Goal: Task Accomplishment & Management: Manage account settings

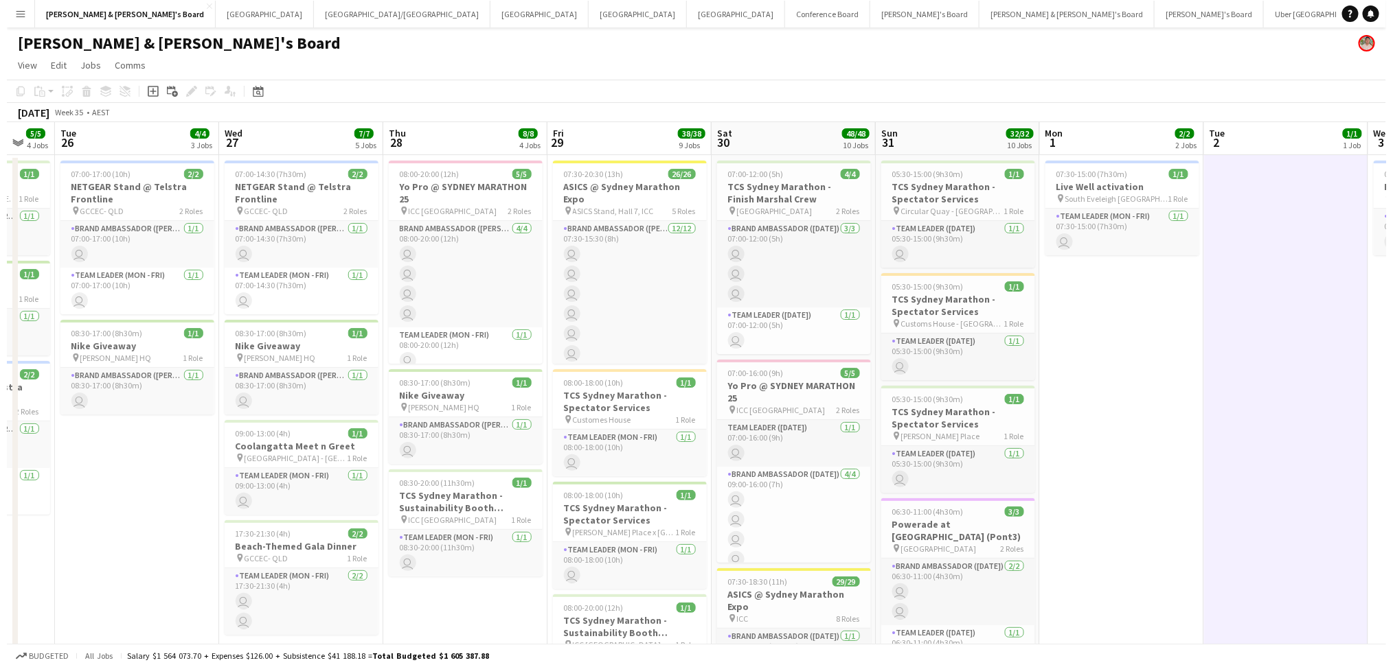
scroll to position [0, 350]
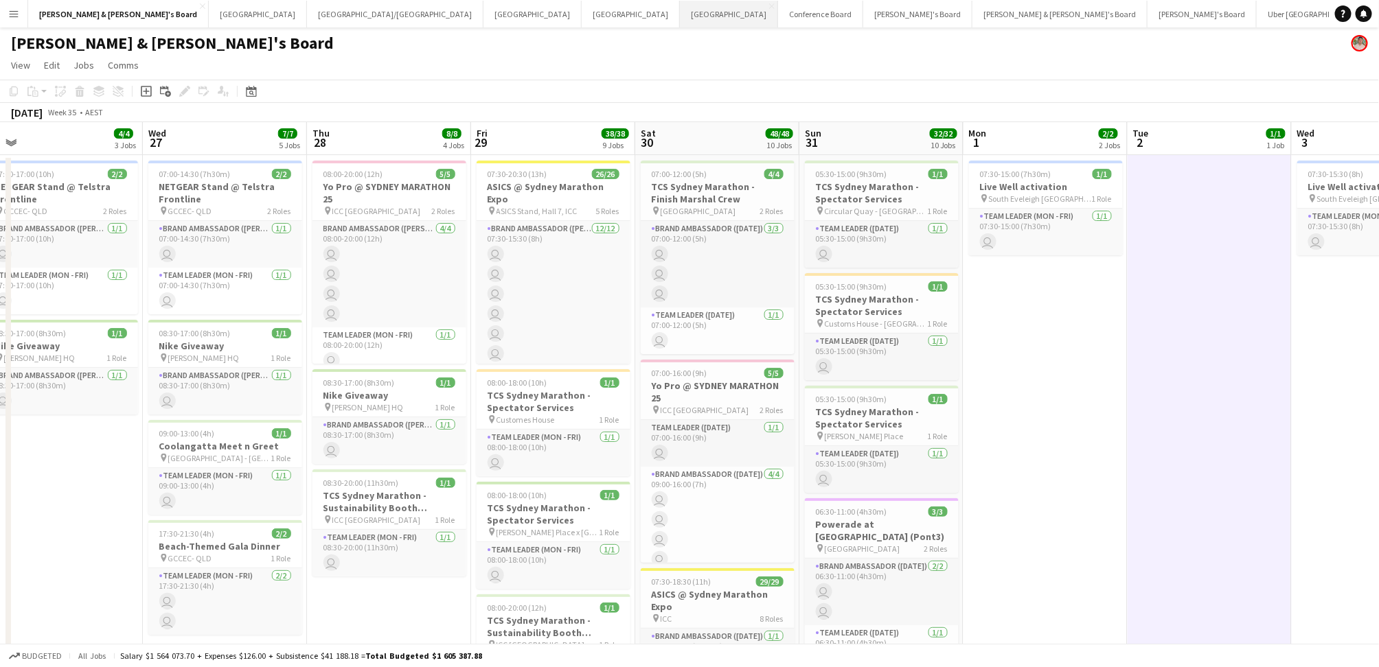
click at [680, 20] on button "Perth Close" at bounding box center [729, 14] width 98 height 27
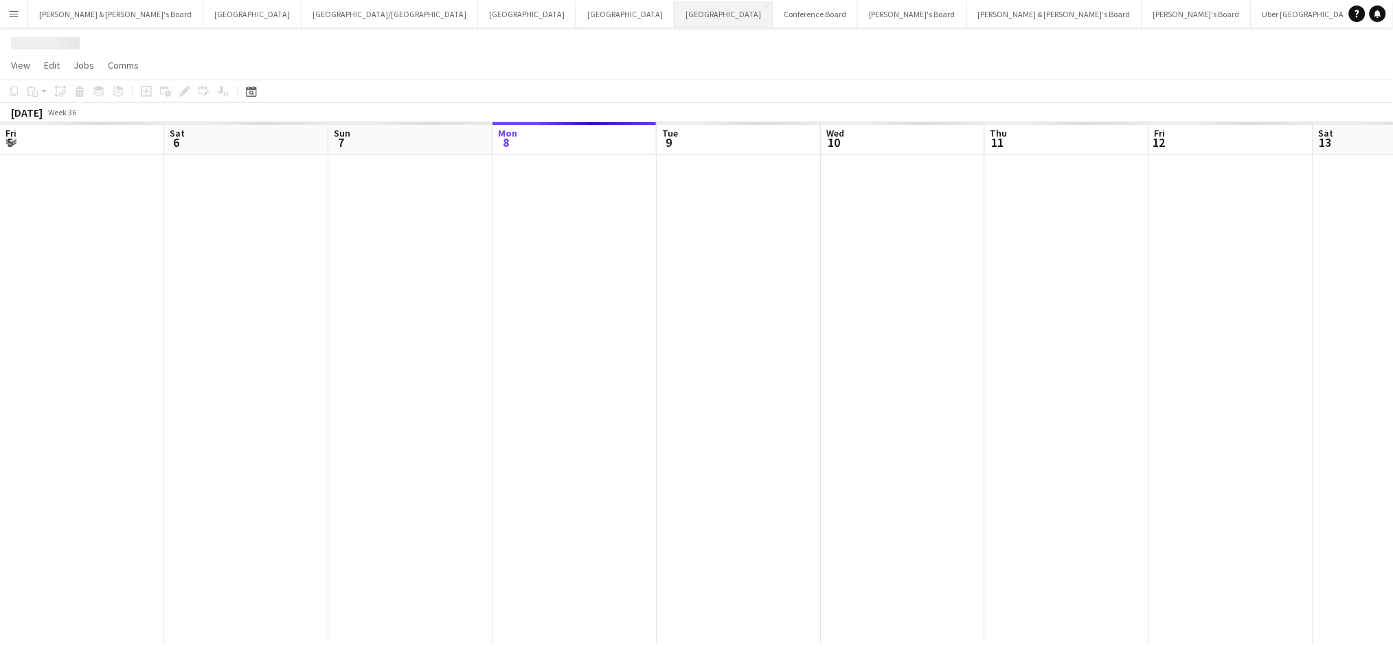
scroll to position [0, 328]
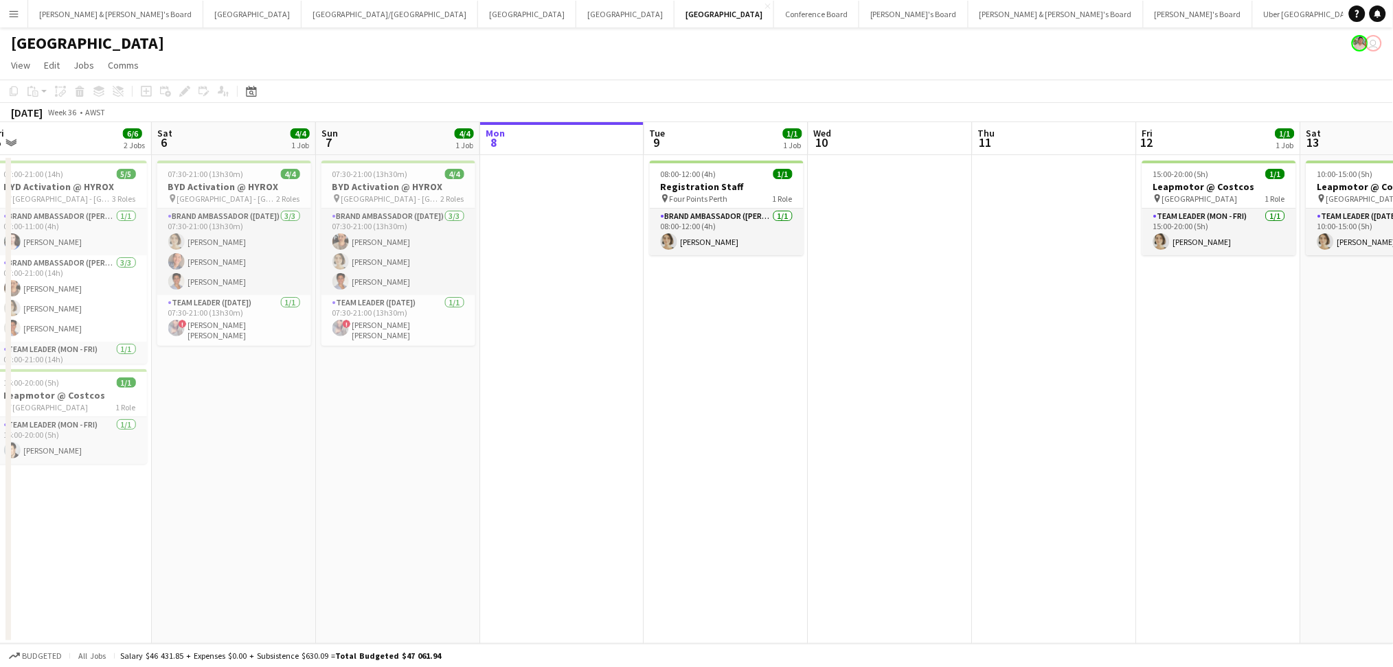
drag, startPoint x: 368, startPoint y: 464, endPoint x: 825, endPoint y: 369, distance: 467.2
click at [848, 375] on app-calendar-viewport "Wed 3 Thu 4 Fri 5 6/6 2 Jobs Sat 6 4/4 1 Job Sun 7 4/4 1 Job Mon 8 Tue 9 1/1 1 …" at bounding box center [696, 383] width 1393 height 522
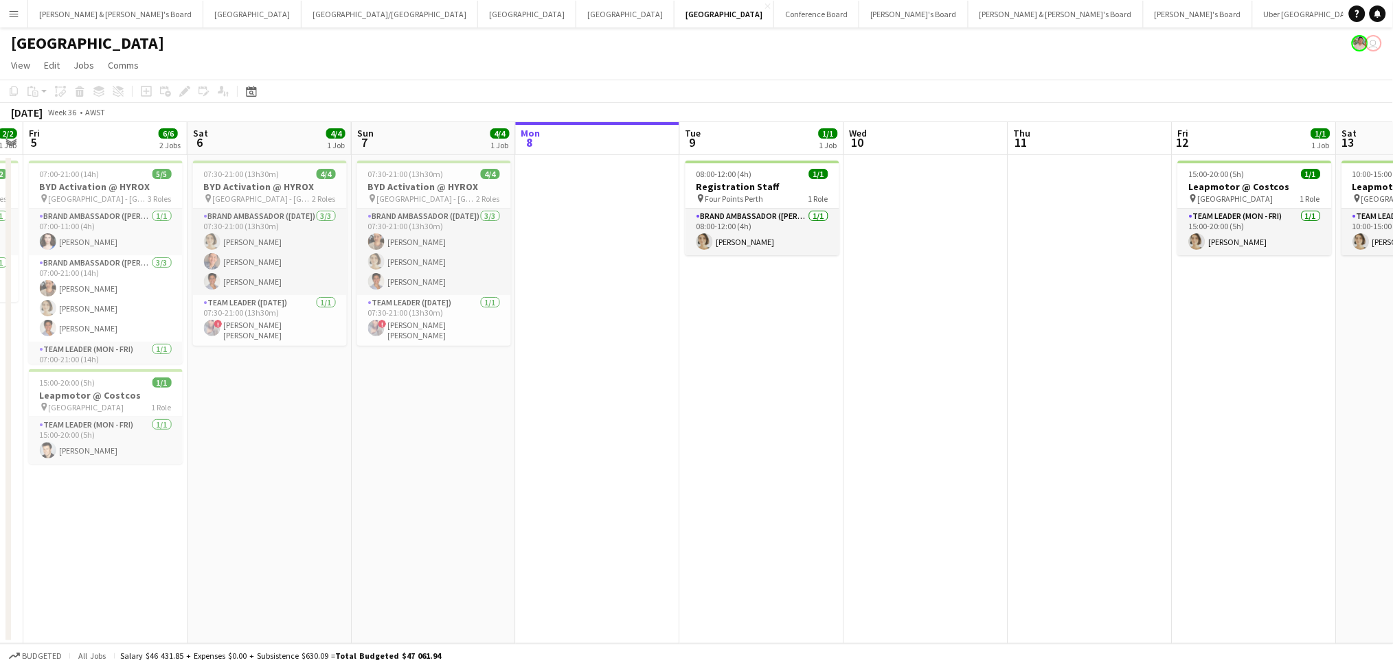
drag, startPoint x: 685, startPoint y: 437, endPoint x: 700, endPoint y: 437, distance: 15.1
click at [709, 437] on app-calendar-viewport "Tue 2 Wed 3 Thu 4 2/2 1 Job Fri 5 6/6 2 Jobs Sat 6 4/4 1 Job Sun 7 4/4 1 Job Mo…" at bounding box center [696, 383] width 1393 height 522
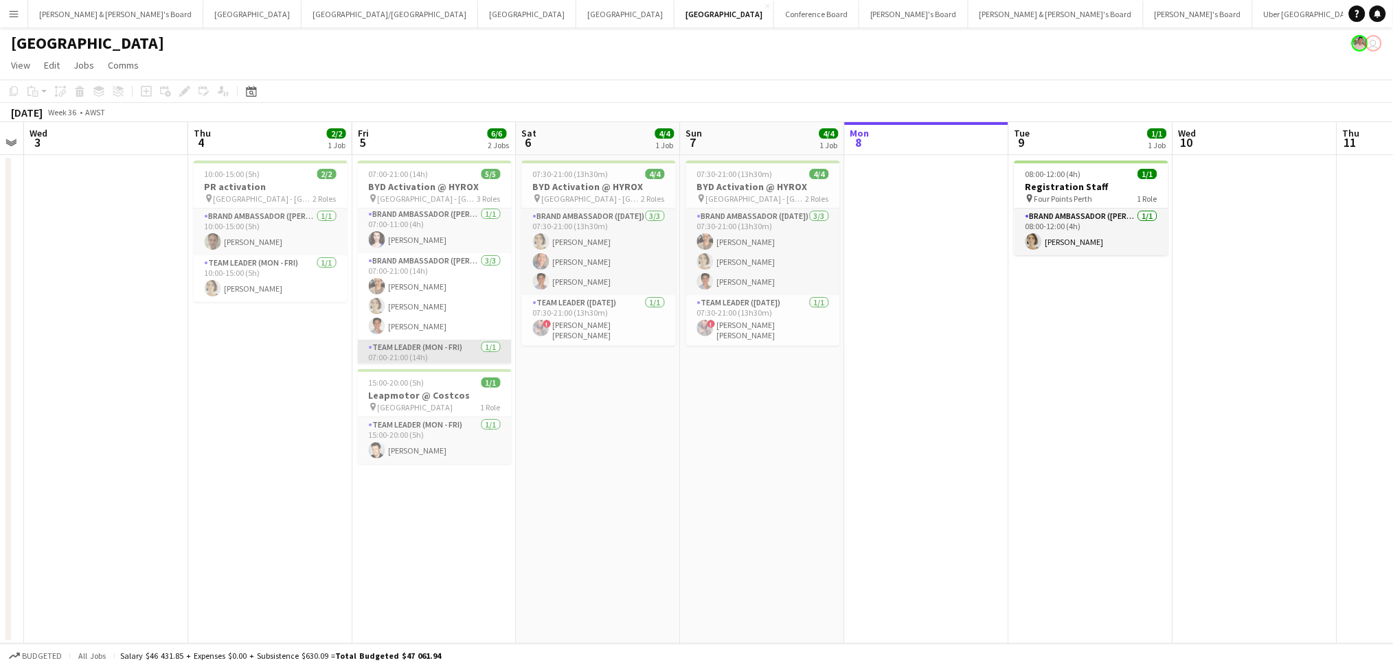
scroll to position [0, 0]
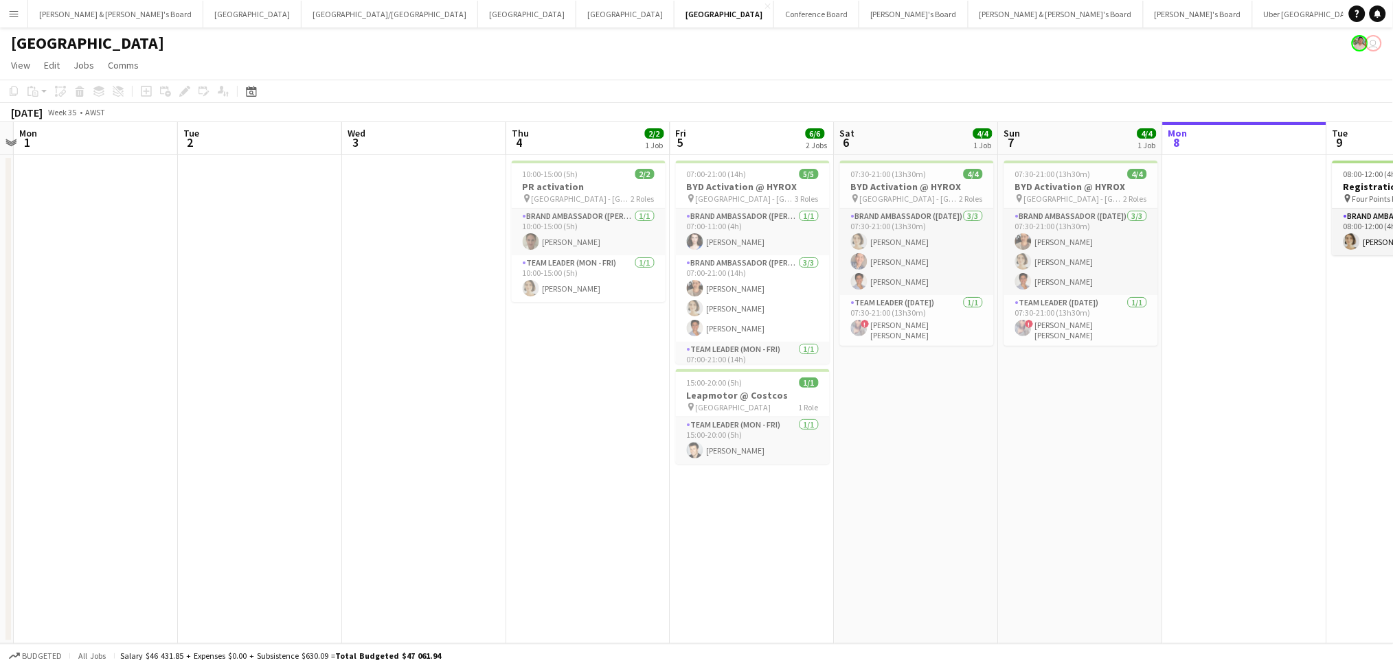
drag, startPoint x: 332, startPoint y: 523, endPoint x: 658, endPoint y: 526, distance: 326.2
click at [650, 526] on app-calendar-viewport "Sat 30 Sun 31 Mon 1 Tue 2 Wed 3 Thu 4 2/2 1 Job Fri 5 6/6 2 Jobs Sat 6 4/4 1 Jo…" at bounding box center [696, 383] width 1393 height 522
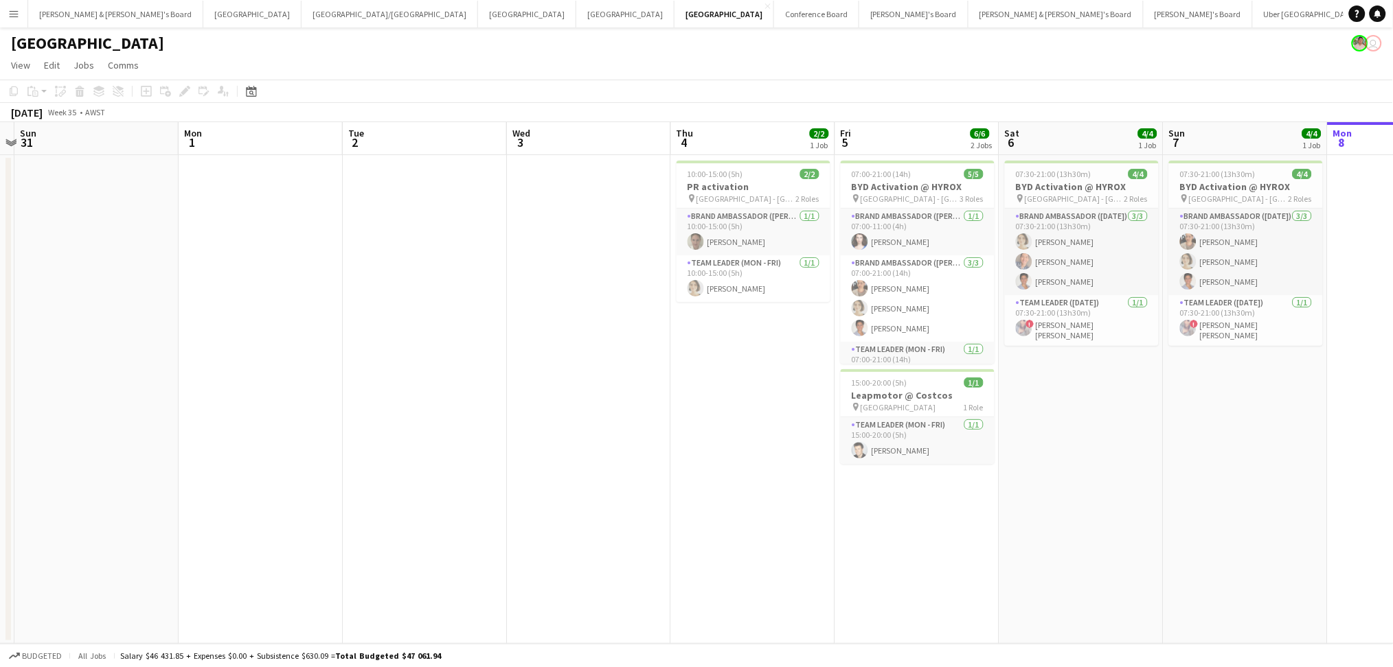
scroll to position [0, 397]
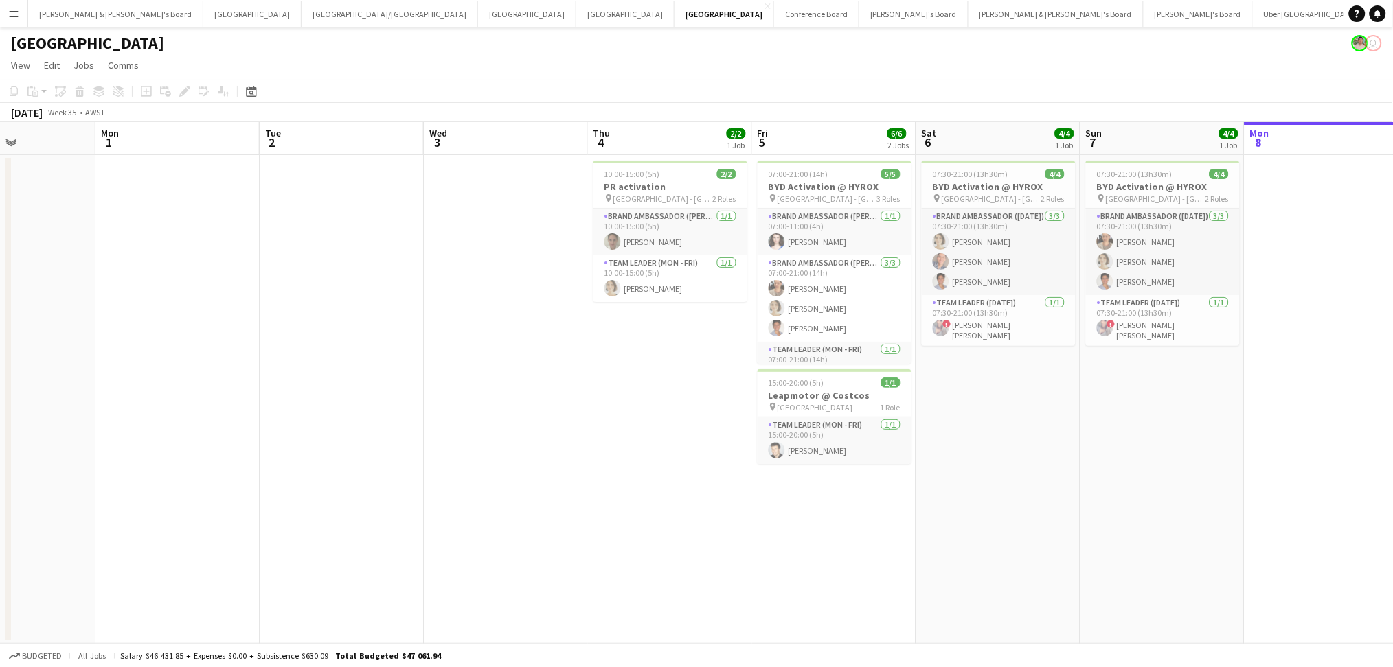
drag, startPoint x: 658, startPoint y: 528, endPoint x: 739, endPoint y: 527, distance: 81.0
click at [739, 527] on app-calendar-viewport "Fri 29 Sat 30 Sun 31 Mon 1 Tue 2 Wed 3 Thu 4 2/2 1 Job Fri 5 6/6 2 Jobs Sat 6 4…" at bounding box center [696, 383] width 1393 height 522
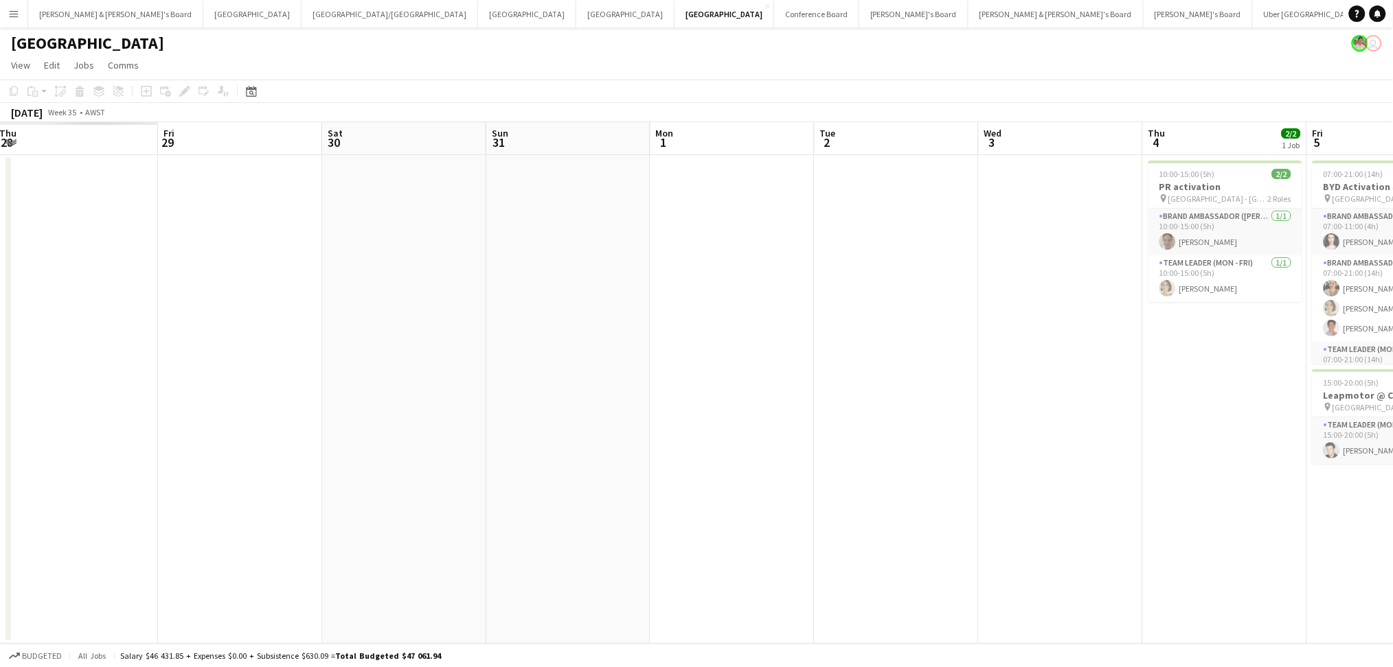
drag, startPoint x: 558, startPoint y: 521, endPoint x: 914, endPoint y: 501, distance: 357.0
click at [1039, 501] on app-calendar-viewport "Tue 26 Wed 27 Thu 28 Fri 29 Sat 30 Sun 31 Mon 1 Tue 2 Wed 3 Thu 4 2/2 1 Job Fri…" at bounding box center [696, 383] width 1393 height 522
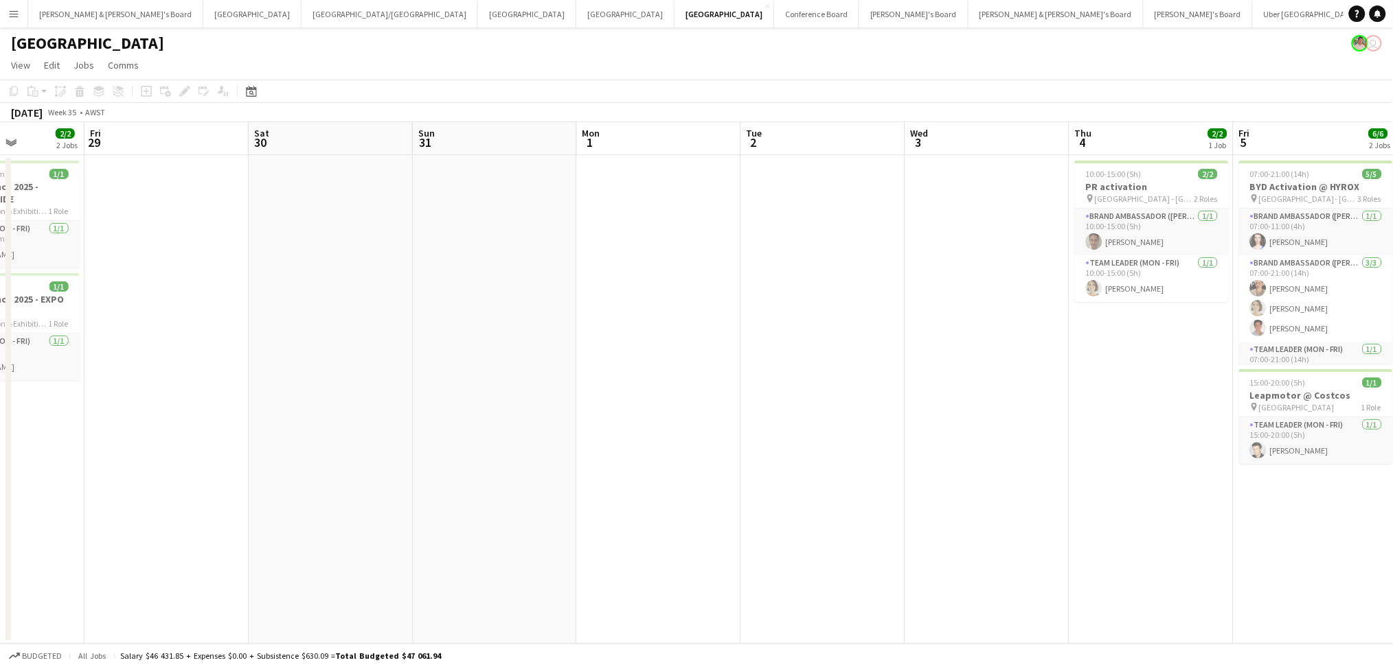
scroll to position [0, 294]
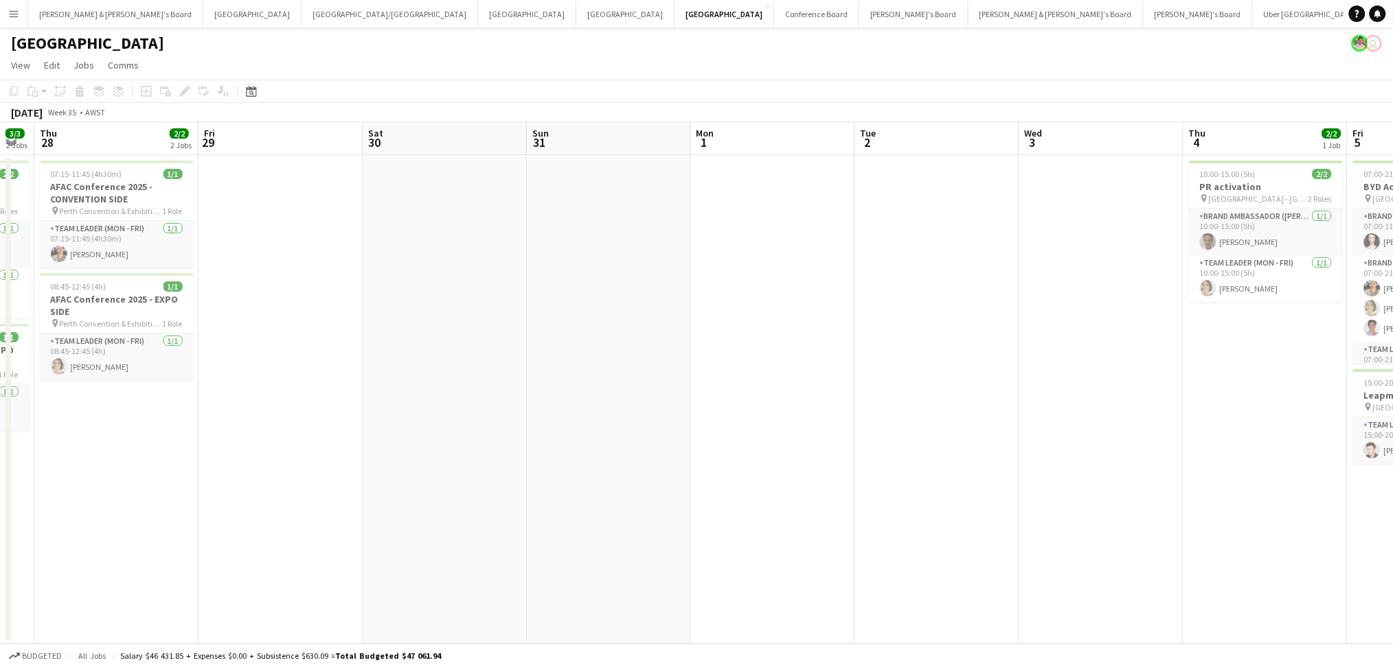
drag, startPoint x: 490, startPoint y: 391, endPoint x: 603, endPoint y: 393, distance: 113.3
click at [603, 393] on app-calendar-viewport "Tue 26 3/3 2 Jobs Wed 27 3/3 2 Jobs Thu 28 2/2 2 Jobs Fri 29 Sat 30 Sun 31 Mon …" at bounding box center [696, 383] width 1393 height 522
click at [102, 21] on button "[PERSON_NAME] & [PERSON_NAME]'s Board Close" at bounding box center [115, 14] width 175 height 27
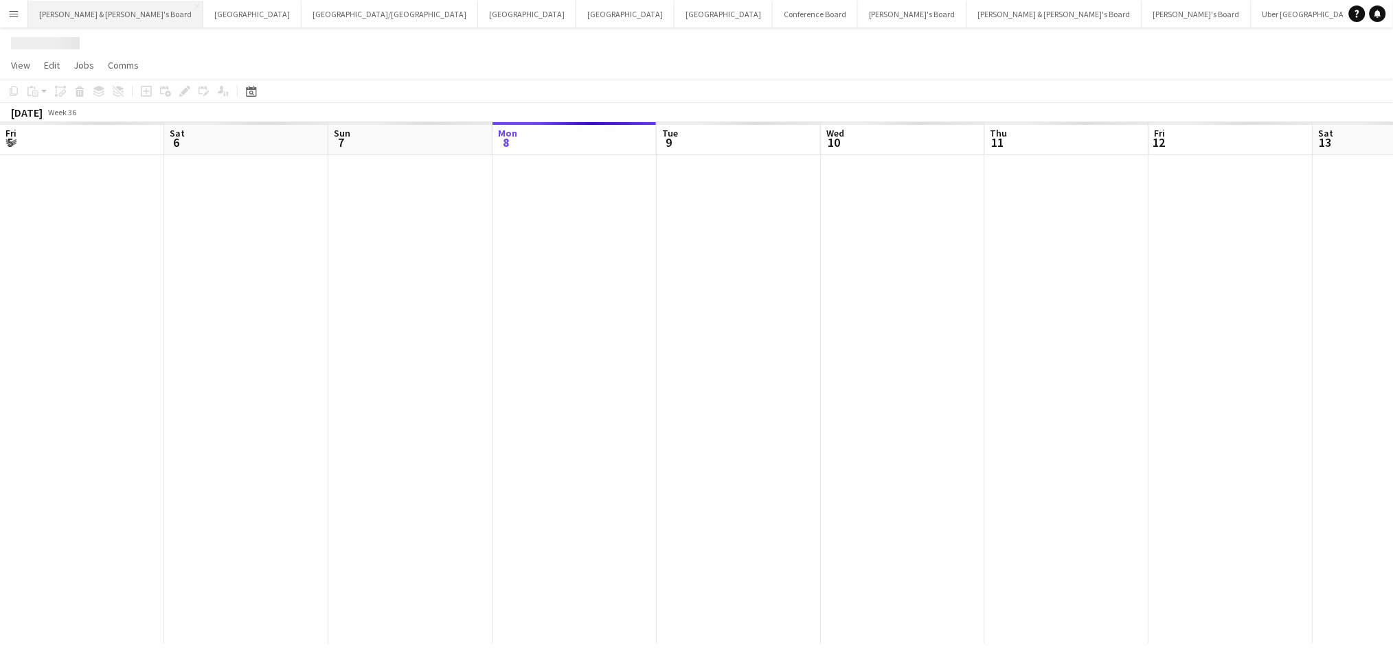
scroll to position [0, 328]
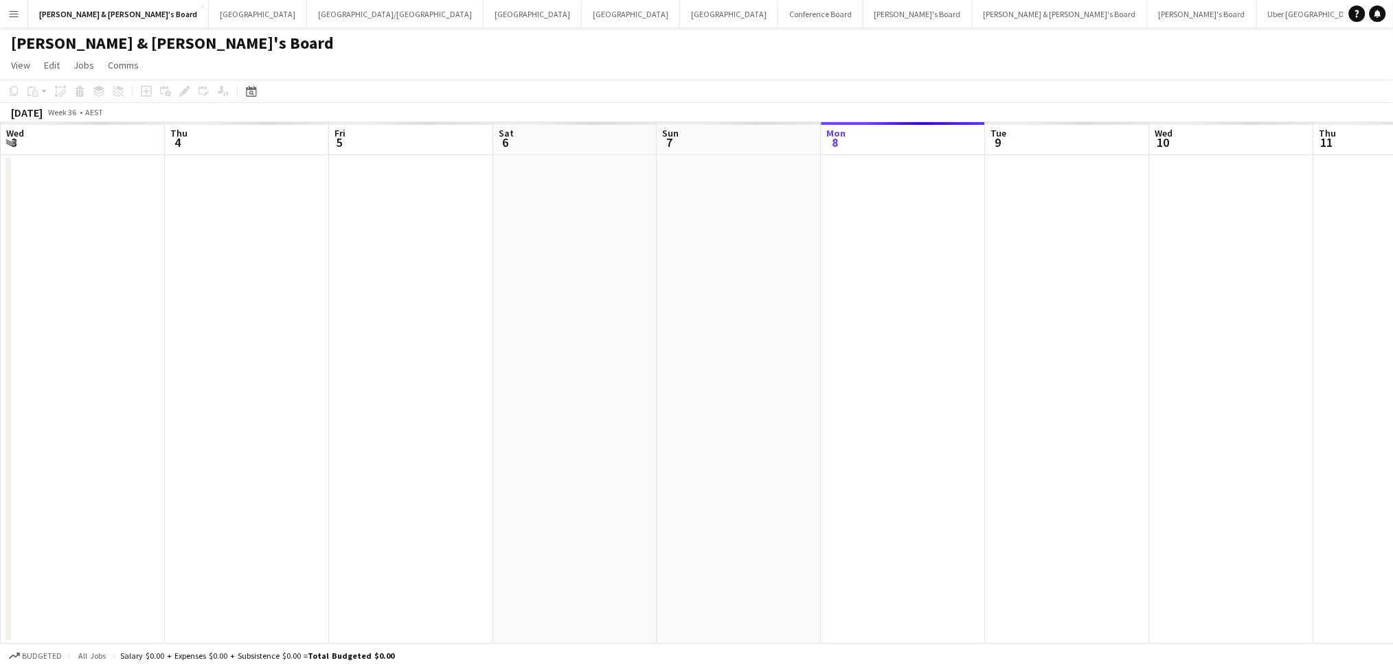
drag, startPoint x: 986, startPoint y: 385, endPoint x: 367, endPoint y: 415, distance: 619.5
click at [1100, 365] on app-calendar-viewport "Mon 1 Tue 2 Wed 3 Thu 4 Fri 5 Sat 6 Sun 7 Mon 8 Tue 9 Wed 10 Thu 11 Fri 12 Sat …" at bounding box center [696, 383] width 1393 height 522
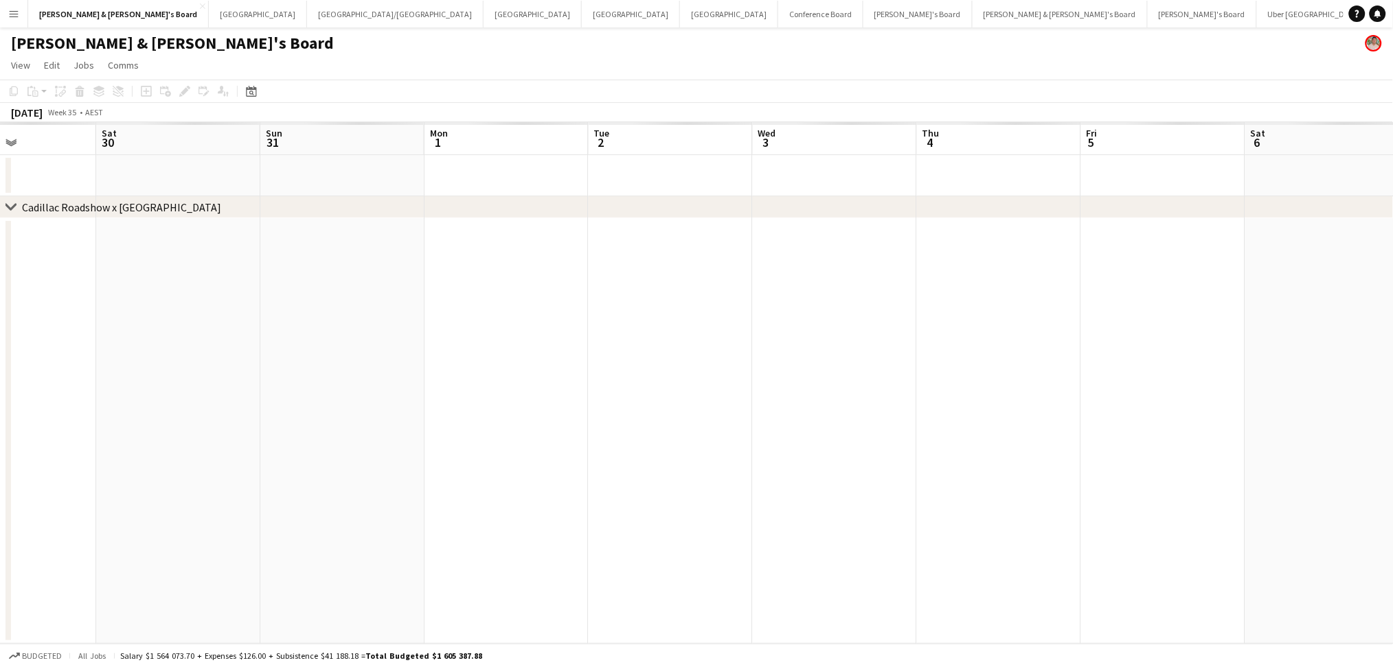
drag, startPoint x: 367, startPoint y: 415, endPoint x: 1160, endPoint y: 367, distance: 794.6
click at [1160, 367] on app-calendar-viewport "Wed 27 Thu 28 Fri 29 Sat 30 Sun 31 Mon 1 Tue 2 Wed 3 Thu 4 Fri 5 Sat 6 Sun 7 Mo…" at bounding box center [696, 383] width 1393 height 522
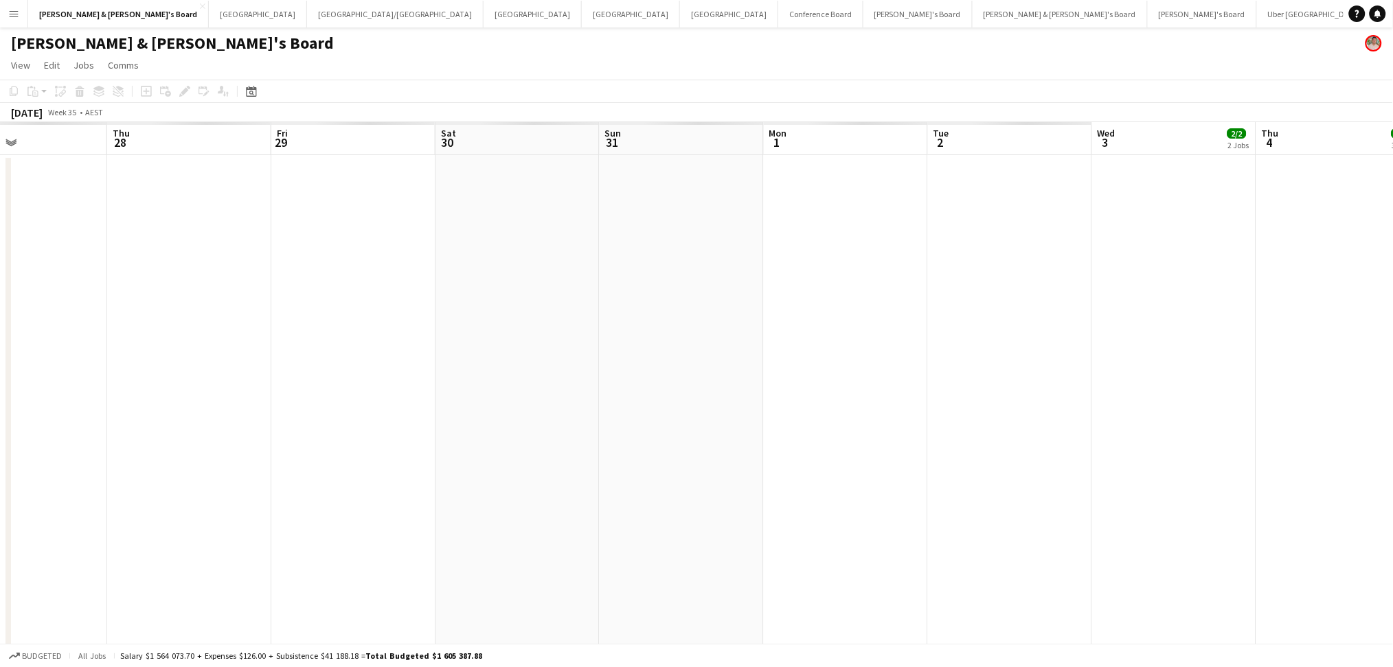
drag, startPoint x: 1022, startPoint y: 424, endPoint x: 1177, endPoint y: 420, distance: 154.6
drag, startPoint x: 578, startPoint y: 457, endPoint x: 452, endPoint y: 432, distance: 128.1
drag, startPoint x: 452, startPoint y: 432, endPoint x: 610, endPoint y: 434, distance: 158.0
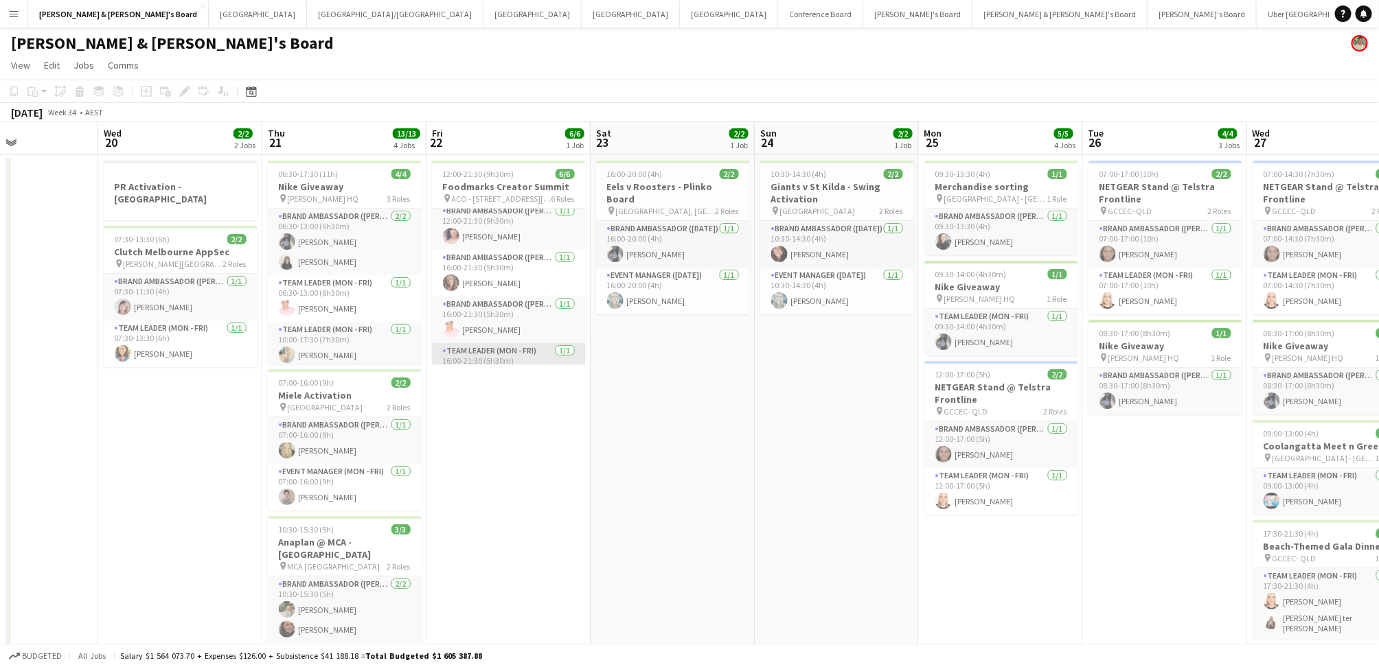
scroll to position [0, 0]
drag, startPoint x: 718, startPoint y: 504, endPoint x: 344, endPoint y: 478, distance: 374.5
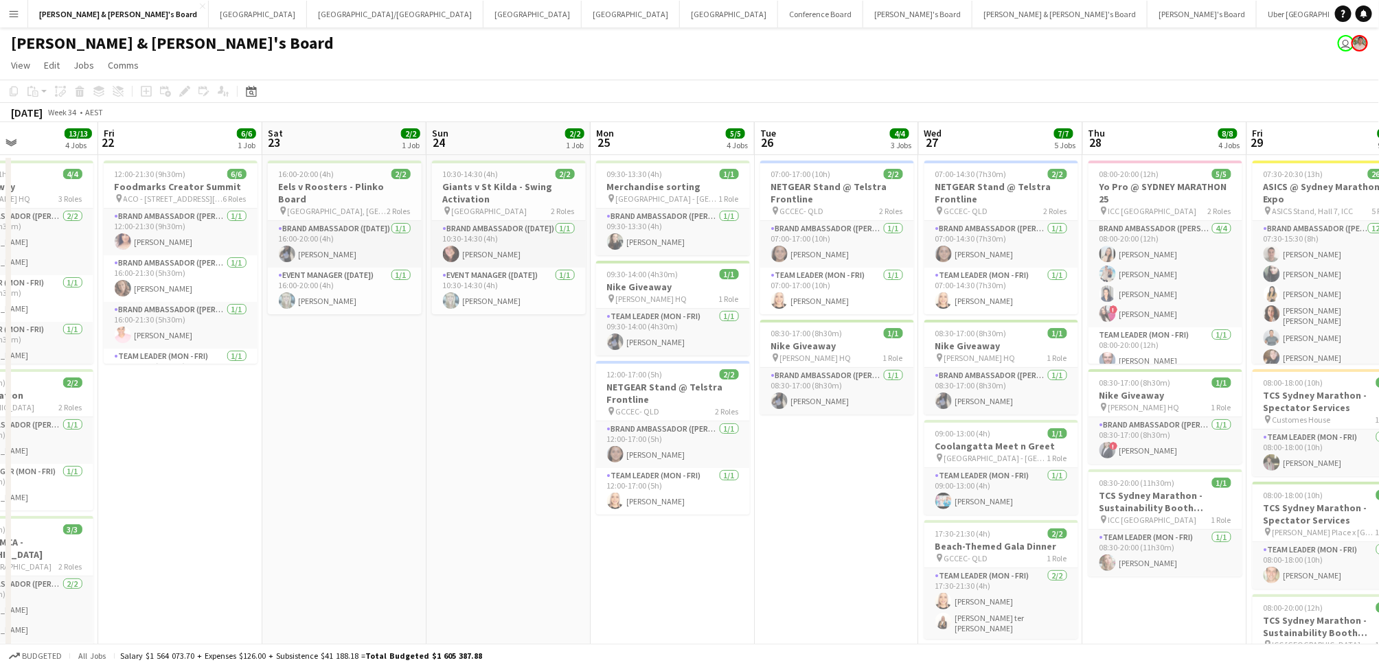
scroll to position [0, 486]
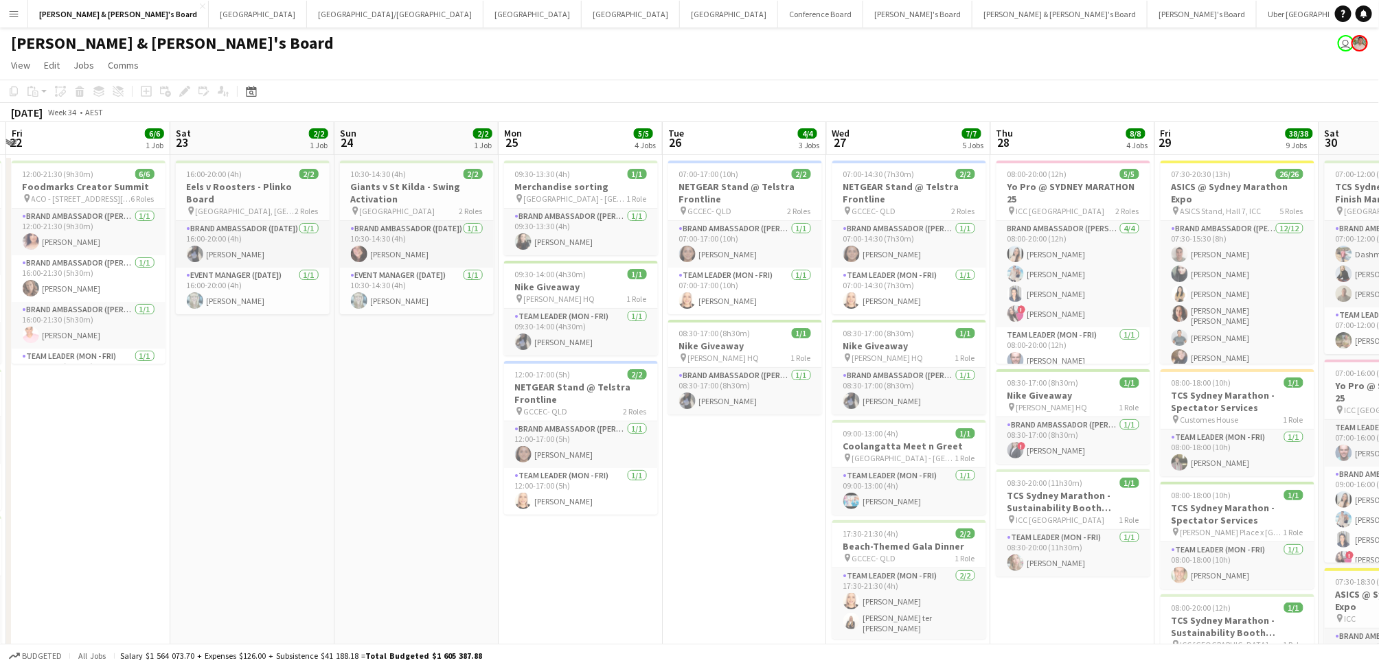
drag, startPoint x: 704, startPoint y: 569, endPoint x: 919, endPoint y: 533, distance: 218.0
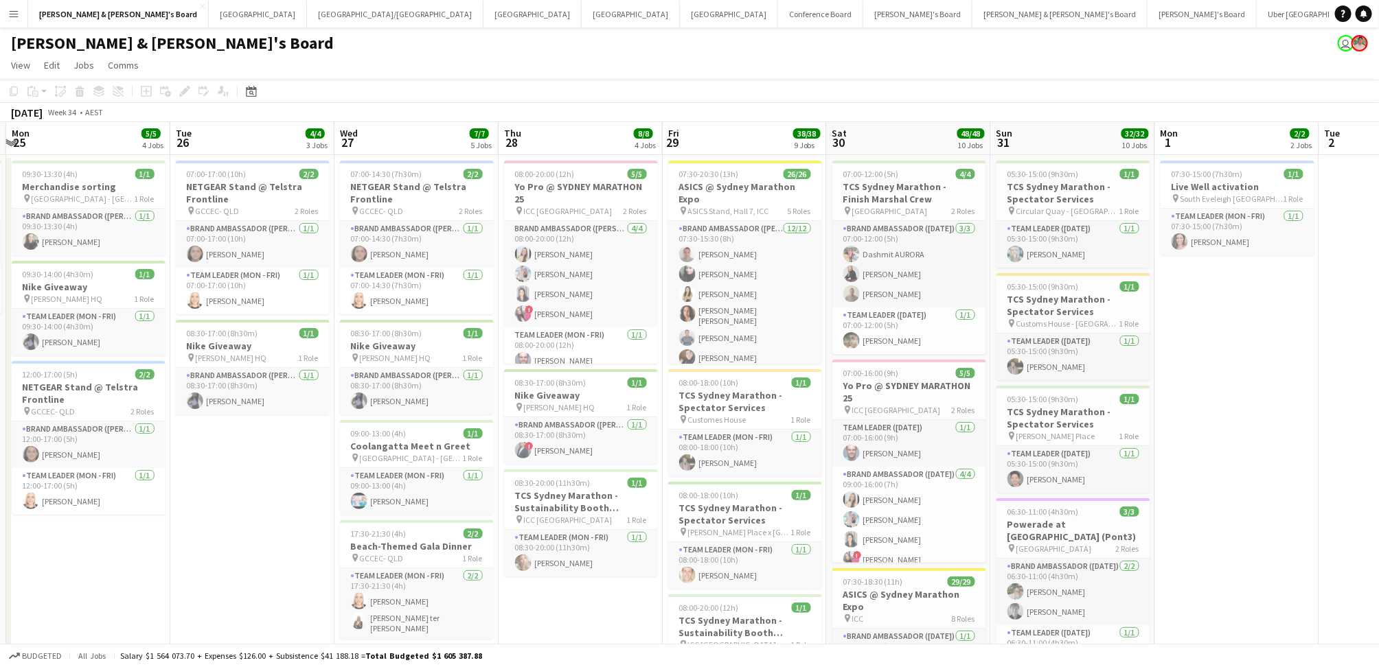
drag, startPoint x: 1286, startPoint y: 518, endPoint x: 1102, endPoint y: 478, distance: 188.4
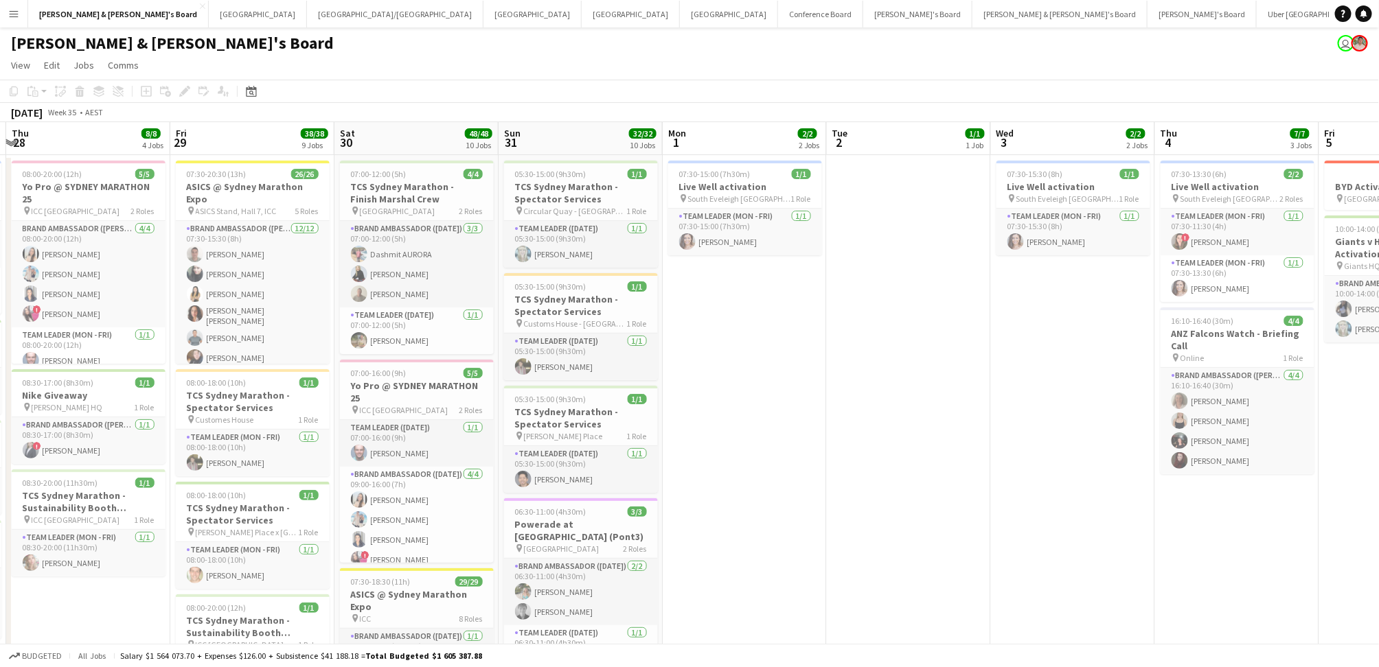
scroll to position [0, 426]
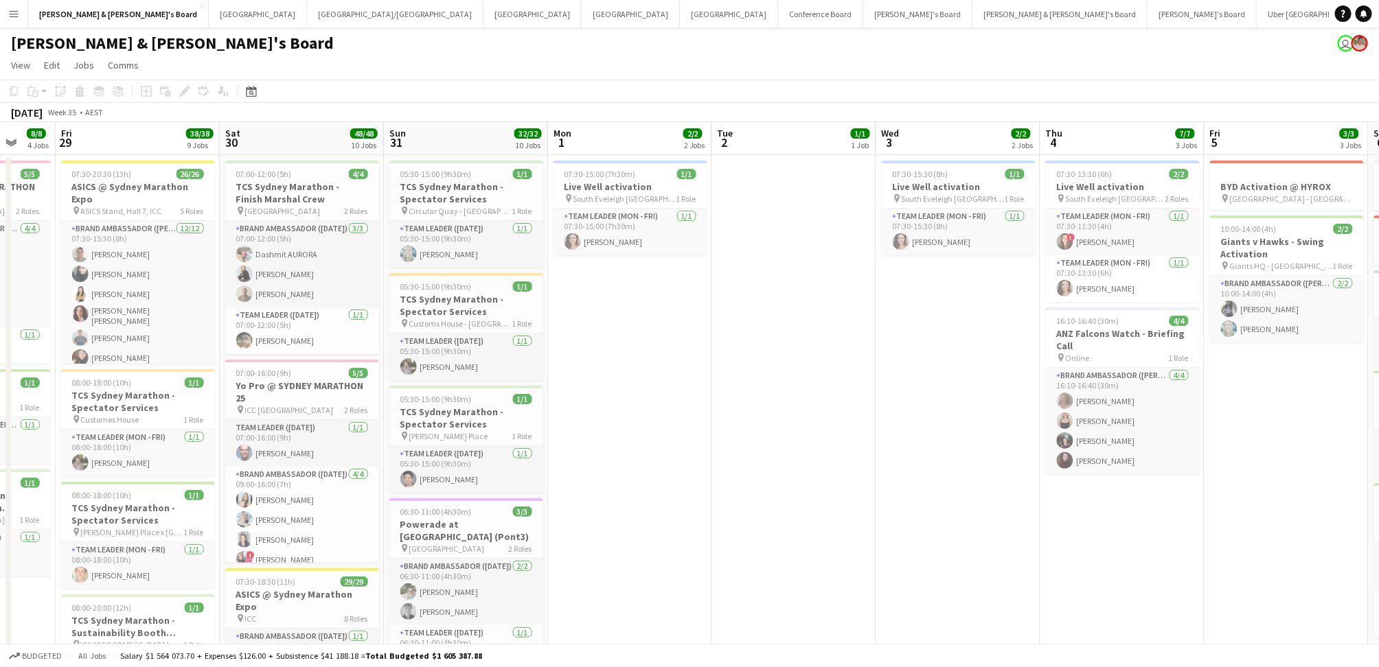
drag, startPoint x: 1239, startPoint y: 562, endPoint x: 616, endPoint y: 516, distance: 624.5
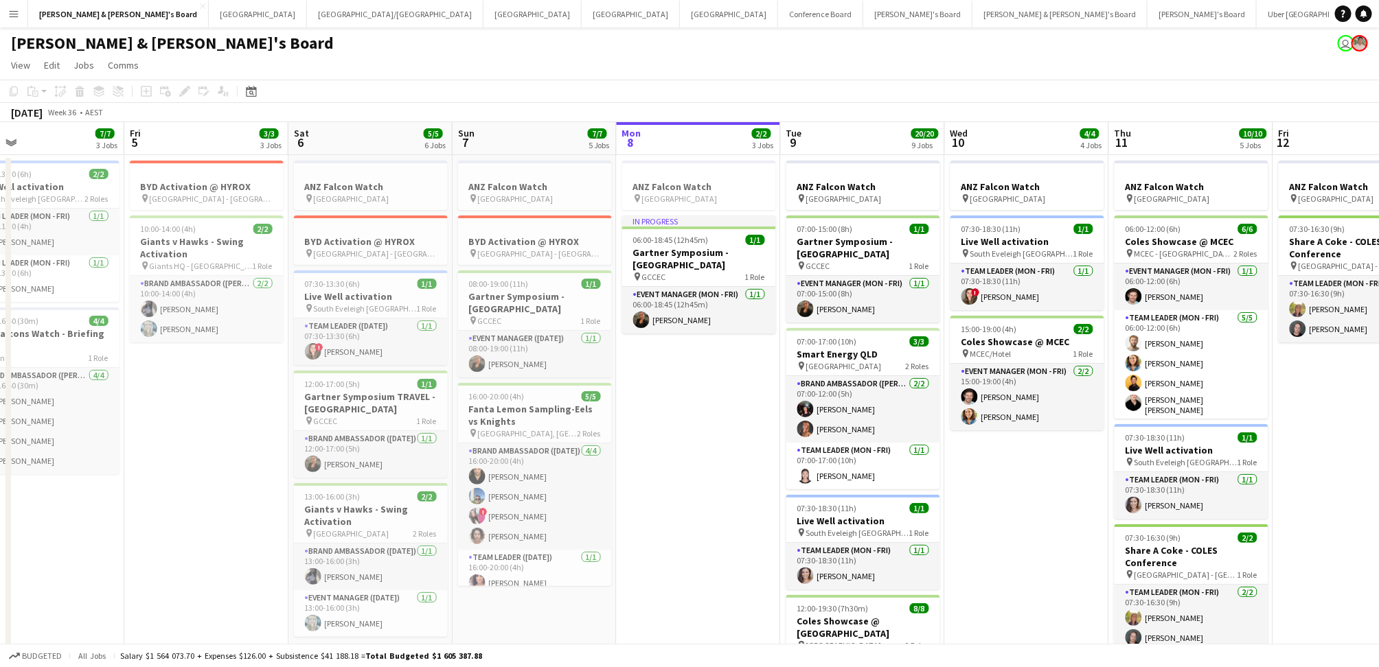
scroll to position [0, 551]
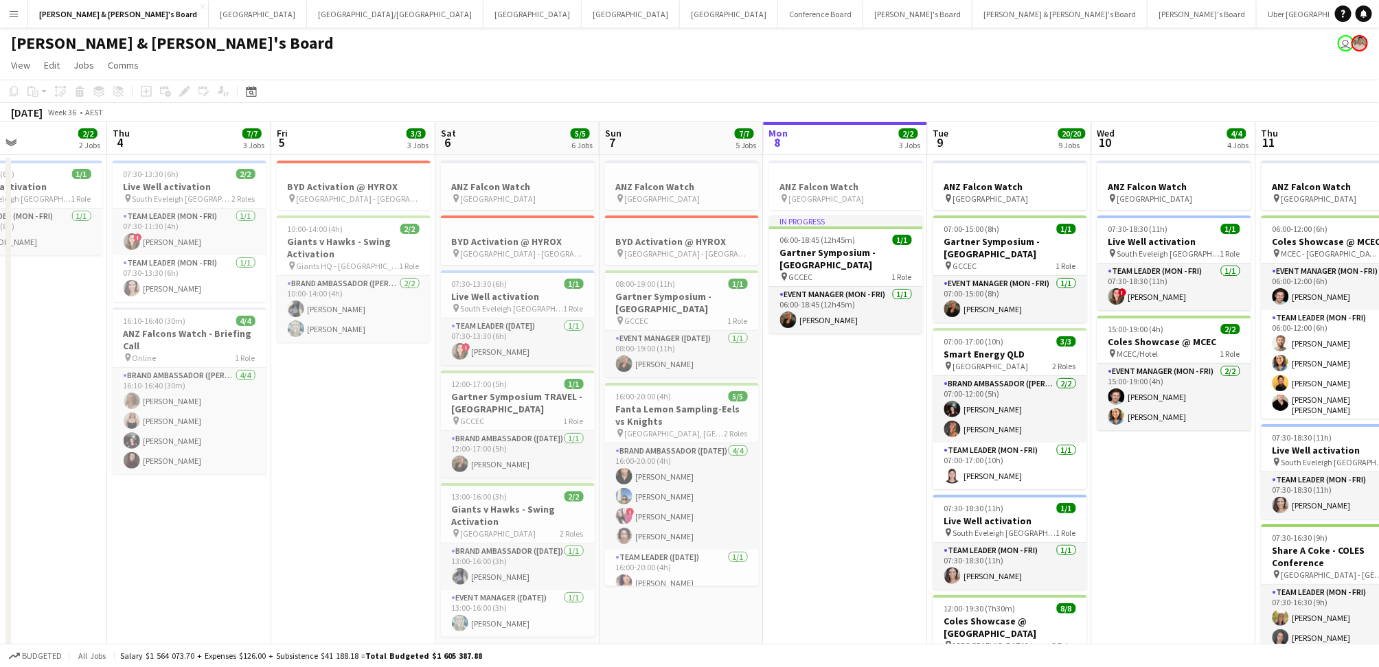
drag, startPoint x: 1182, startPoint y: 531, endPoint x: 817, endPoint y: 507, distance: 365.4
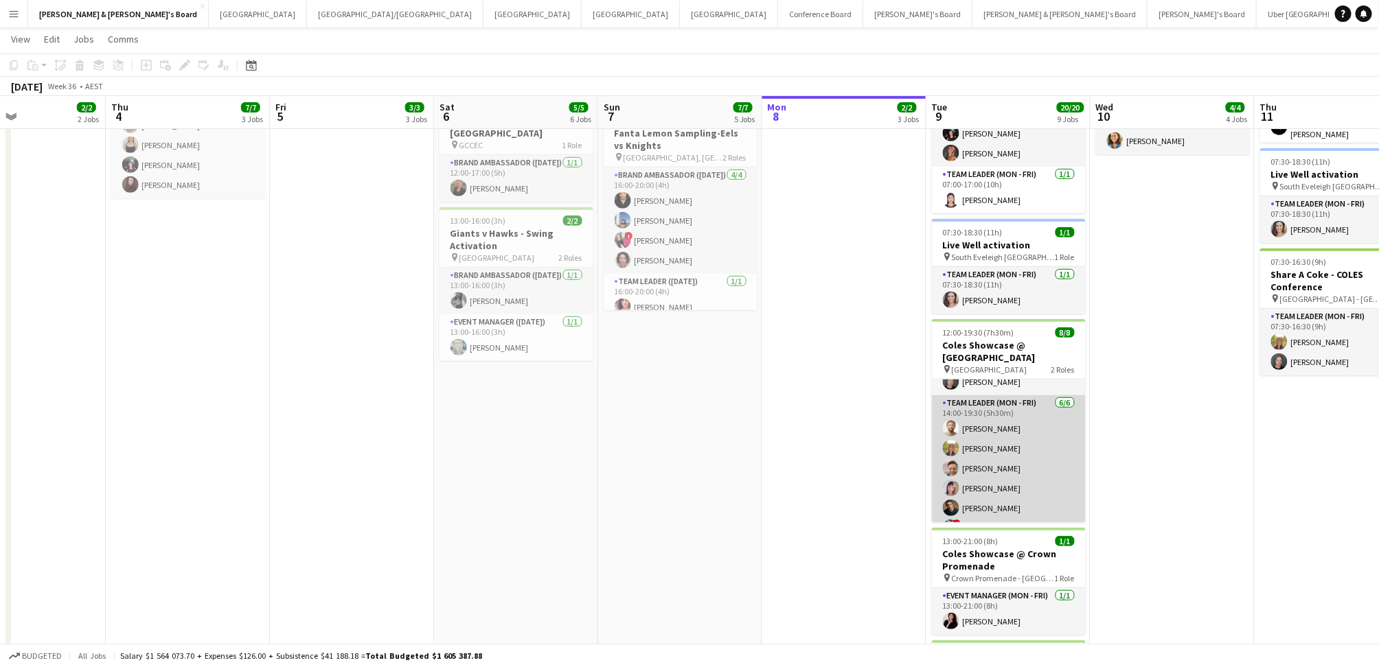
scroll to position [70, 0]
click at [983, 517] on app-card-role "Team Leader (Mon - Fri) [DATE] 14:00-19:30 (5h30m) [PERSON_NAME] [PERSON_NAME] …" at bounding box center [1009, 449] width 154 height 146
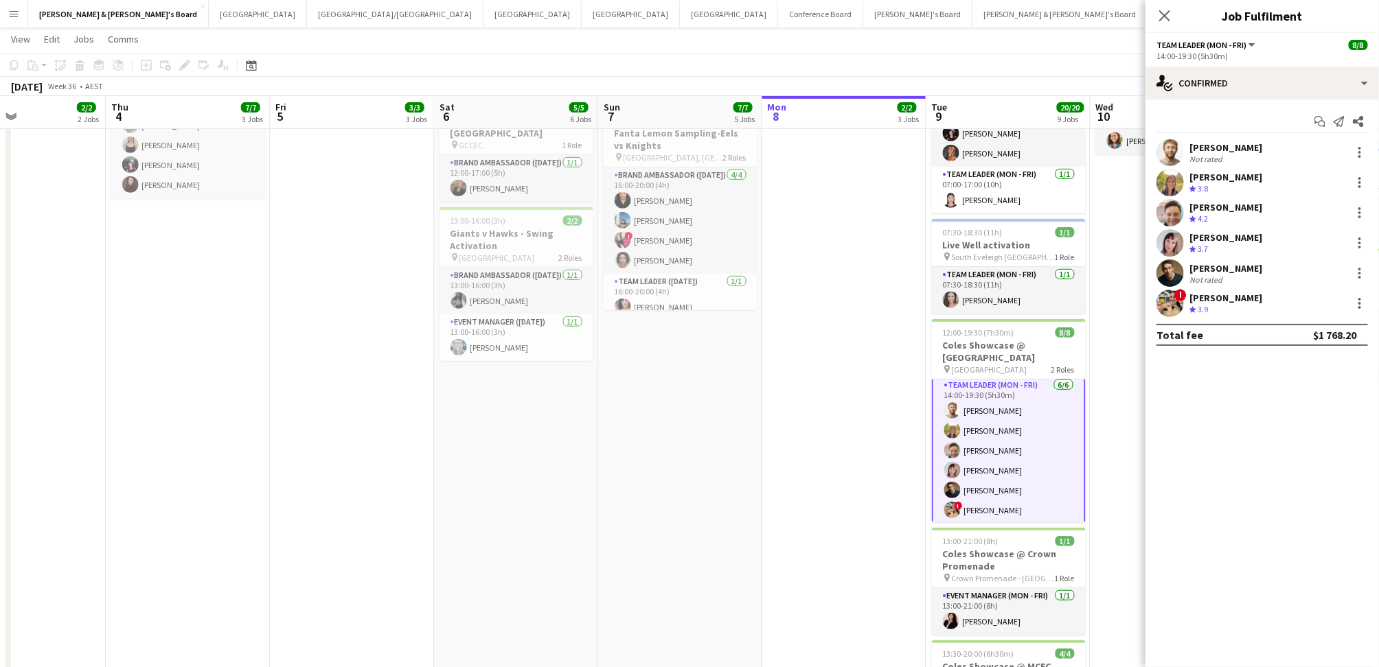
scroll to position [71, 0]
click at [1246, 308] on div "! [PERSON_NAME] Crew rating 3.9 24.6km" at bounding box center [1261, 303] width 233 height 27
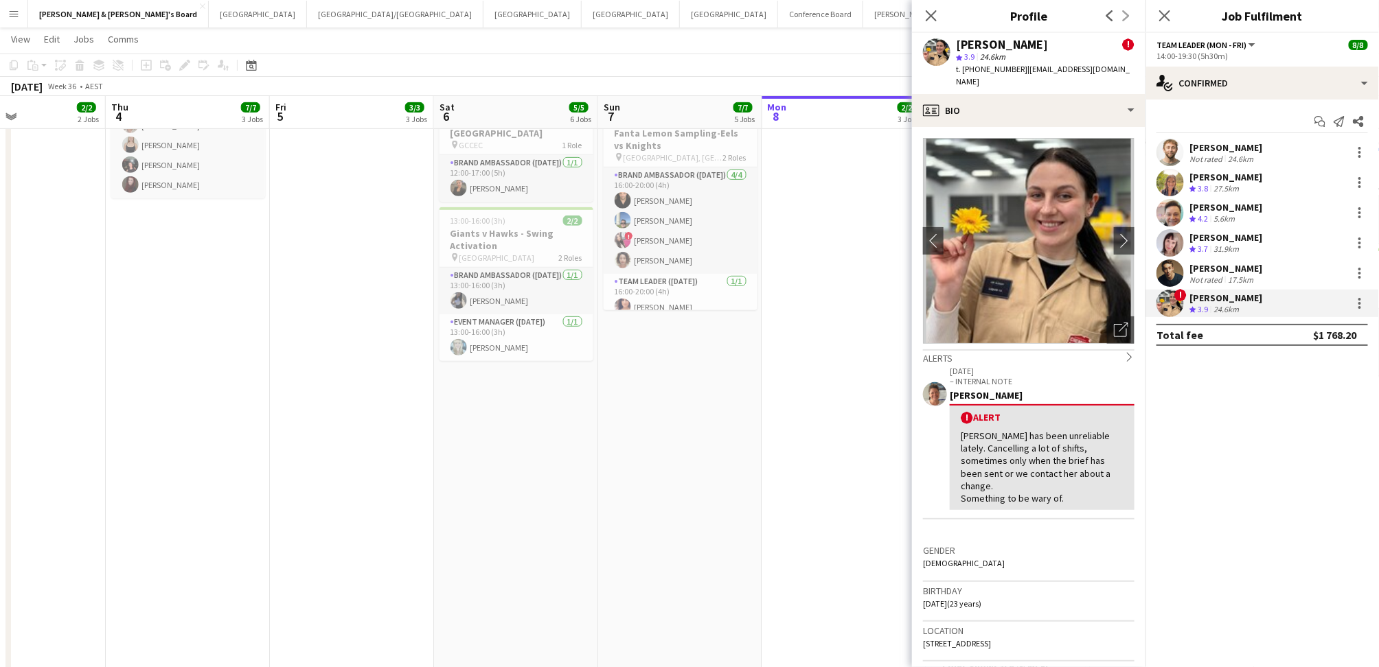
click at [864, 429] on app-date-cell "ANZ Falcon Watch pin Brisbane In progress 06:00-18:45 (12h45m) 1/1 Gartner Symp…" at bounding box center [844, 646] width 164 height 1535
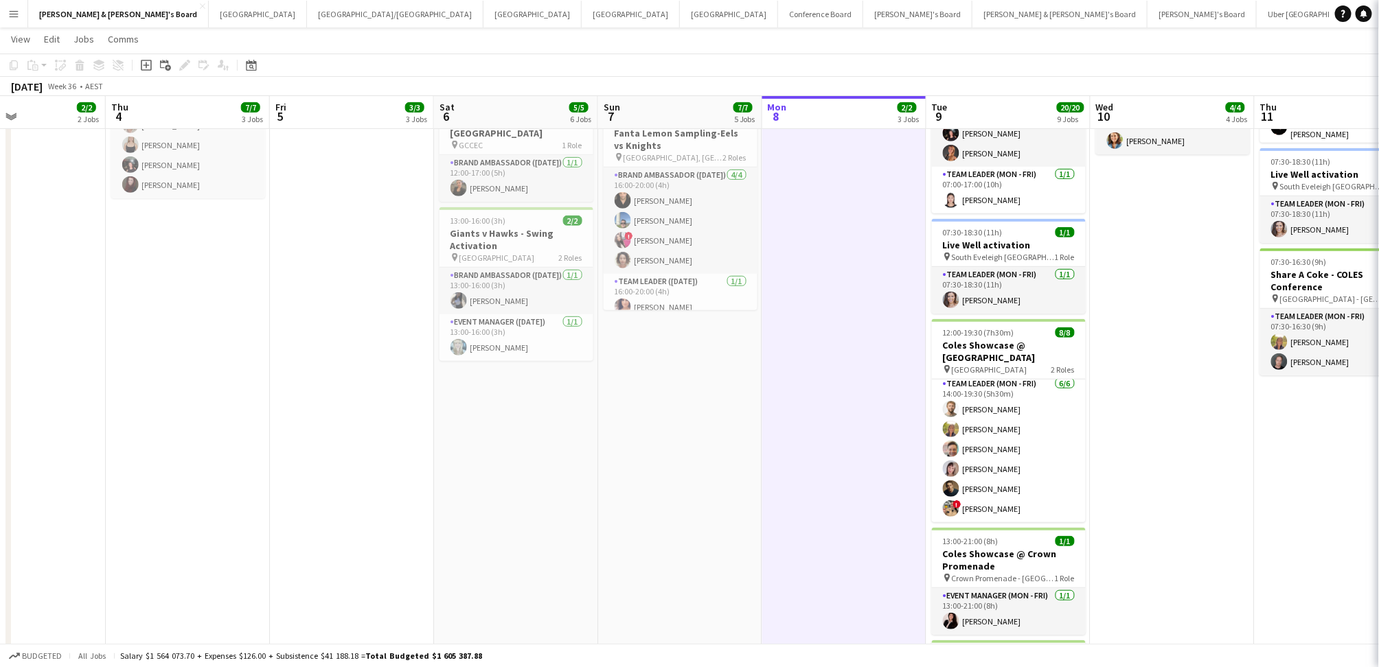
scroll to position [70, 0]
